Goal: Transaction & Acquisition: Purchase product/service

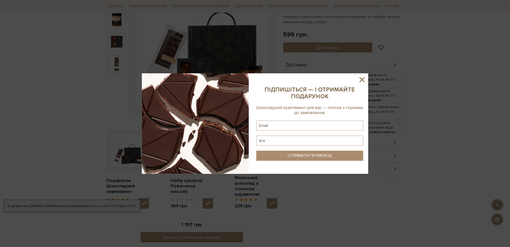
scroll to position [101, 0]
click at [361, 78] on icon at bounding box center [362, 79] width 5 height 5
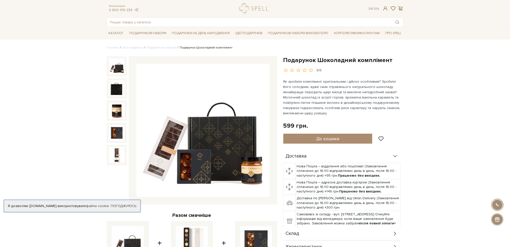
scroll to position [0, 0]
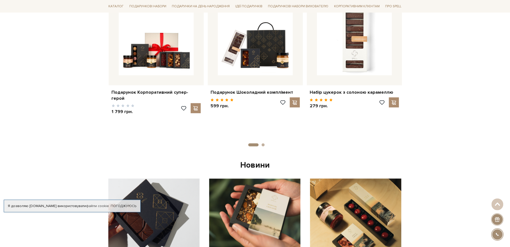
scroll to position [168, 0]
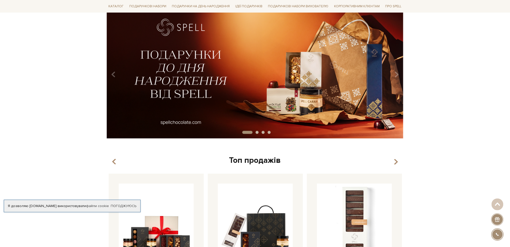
scroll to position [33, 0]
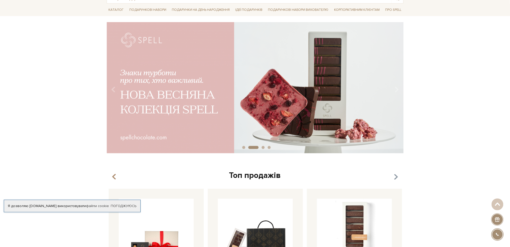
click at [395, 174] on icon "button" at bounding box center [396, 177] width 4 height 9
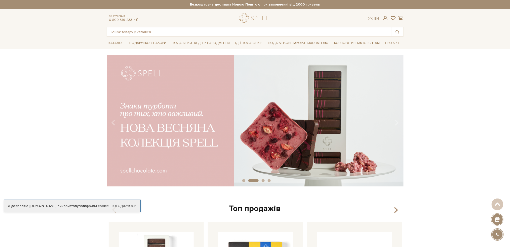
scroll to position [0, 0]
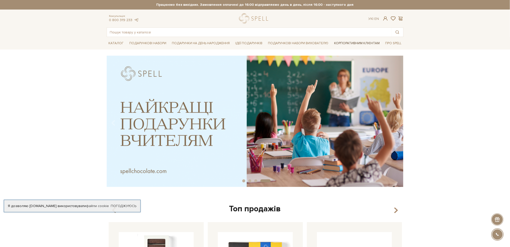
click at [345, 43] on link "Корпоративним клієнтам" at bounding box center [357, 43] width 50 height 9
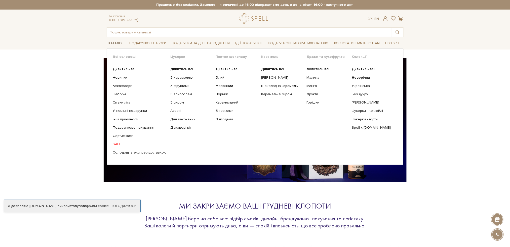
click at [120, 44] on link "Каталог" at bounding box center [116, 44] width 19 height 8
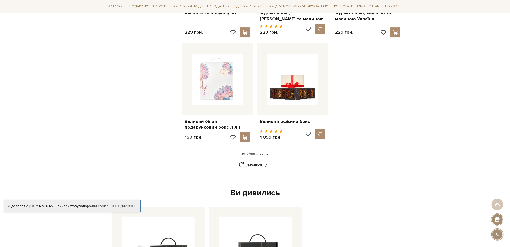
scroll to position [604, 0]
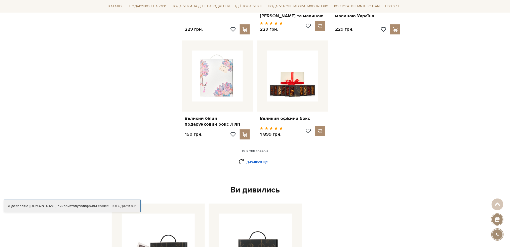
click at [251, 158] on link "Дивитися ще" at bounding box center [255, 162] width 33 height 9
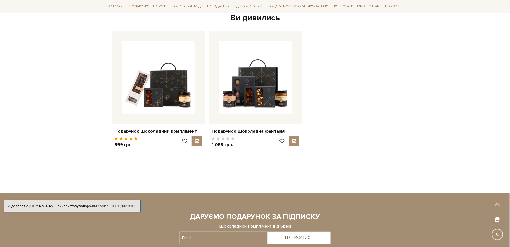
scroll to position [1308, 0]
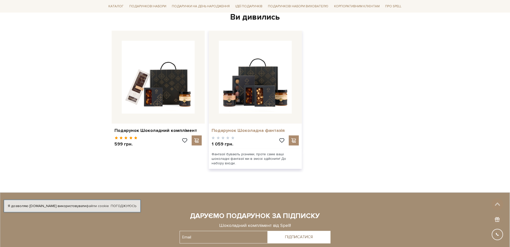
click at [244, 128] on link "Подарунок Шоколадна фантазія" at bounding box center [255, 131] width 87 height 6
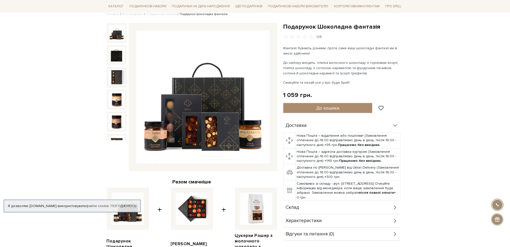
scroll to position [33, 0]
